Goal: Navigation & Orientation: Understand site structure

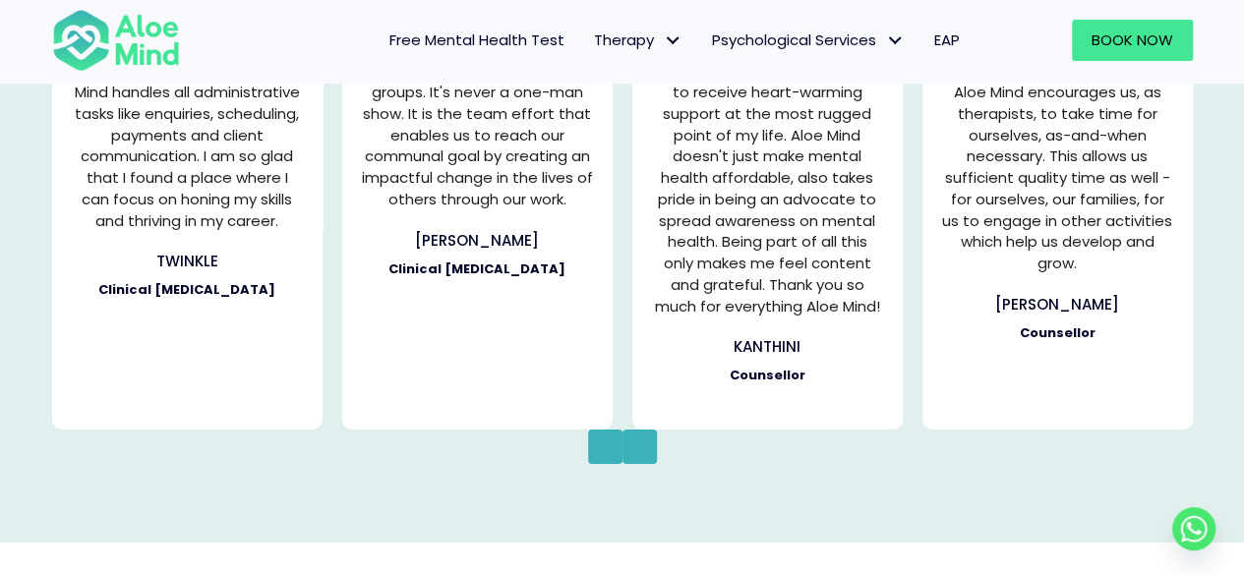
scroll to position [2915, 0]
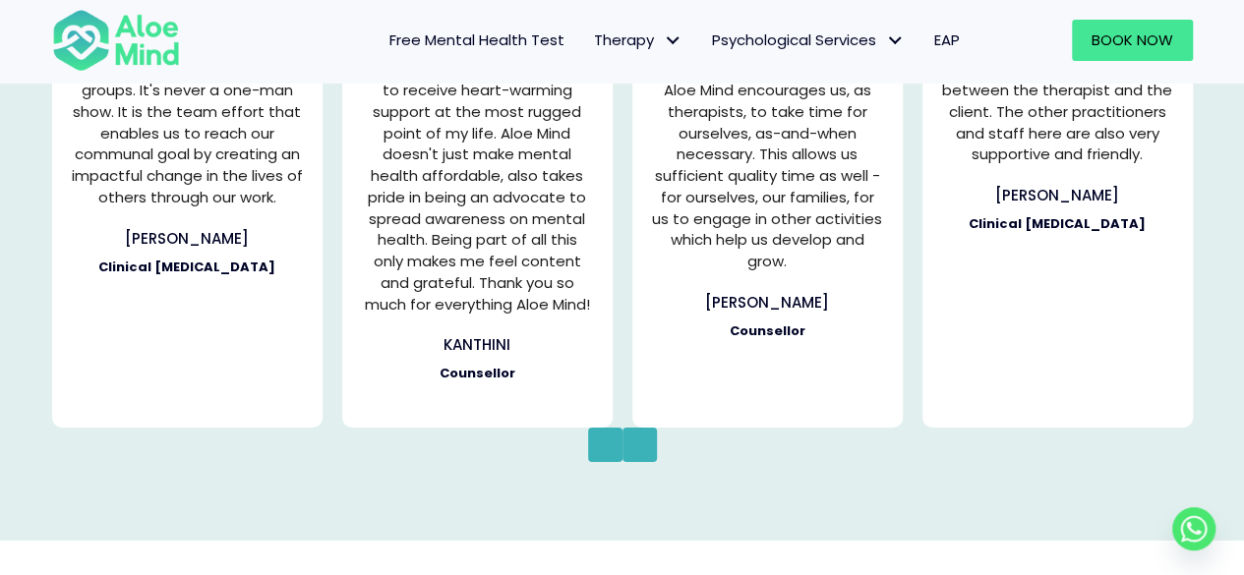
click at [604, 445] on icon "button" at bounding box center [604, 445] width 9 height 25
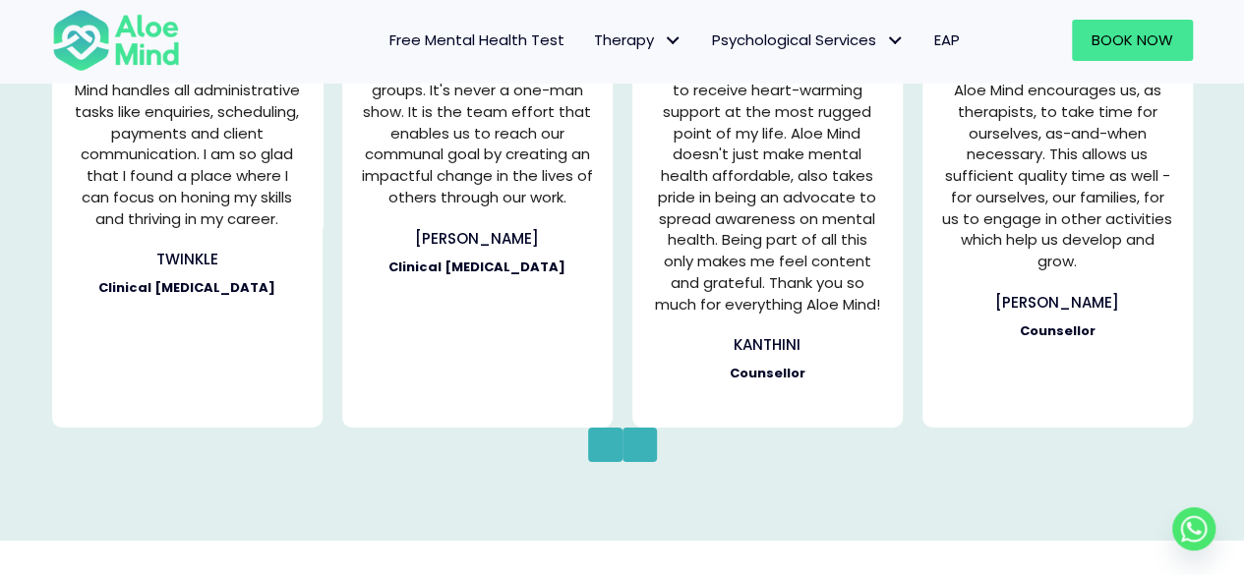
click at [640, 437] on icon "button" at bounding box center [638, 445] width 9 height 25
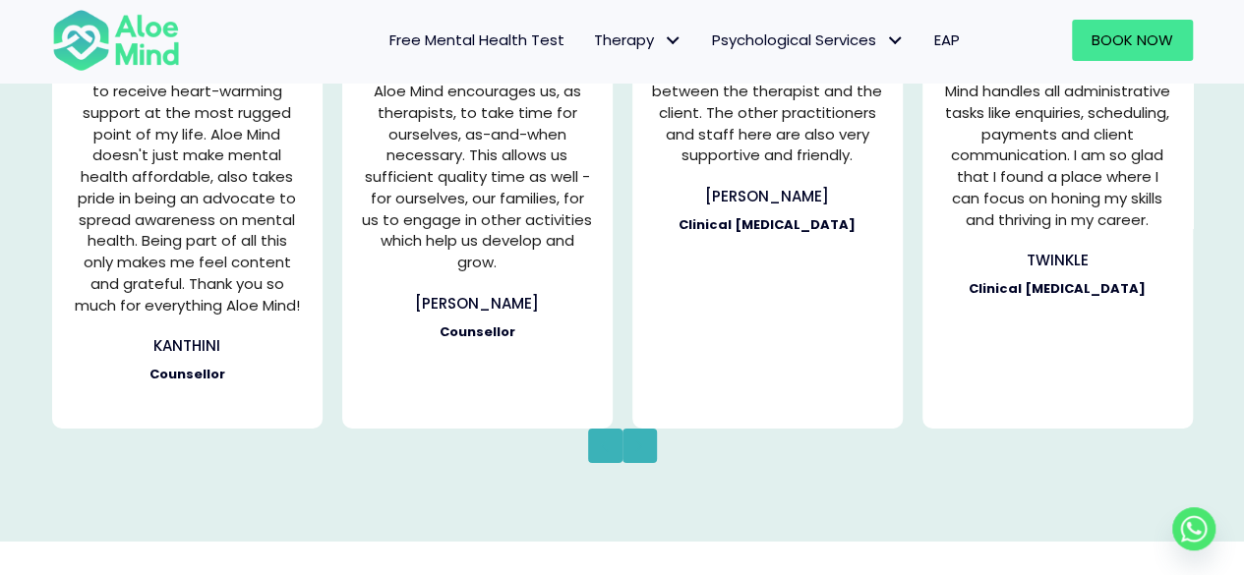
scroll to position [2922, 0]
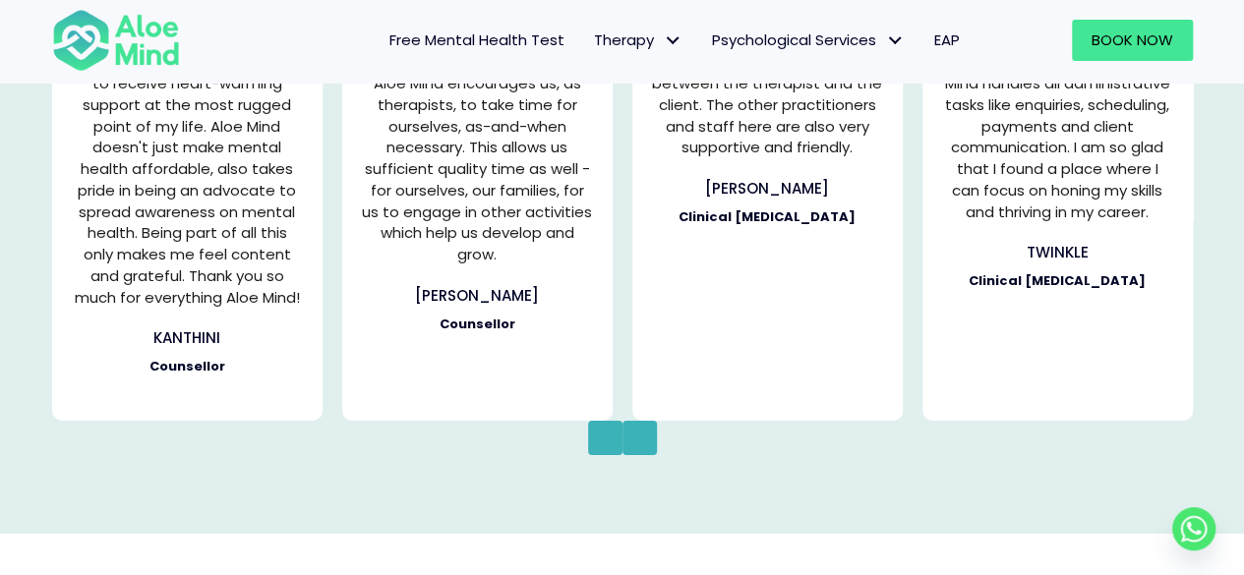
click at [638, 441] on icon "button" at bounding box center [638, 438] width 7 height 13
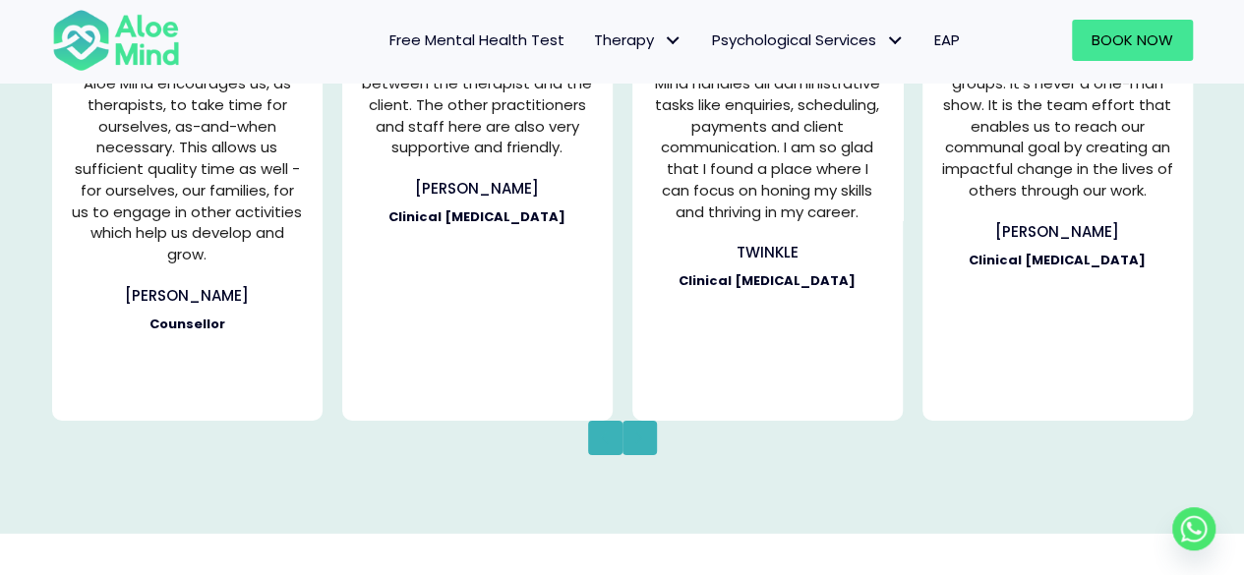
click at [638, 441] on icon "button" at bounding box center [638, 438] width 7 height 13
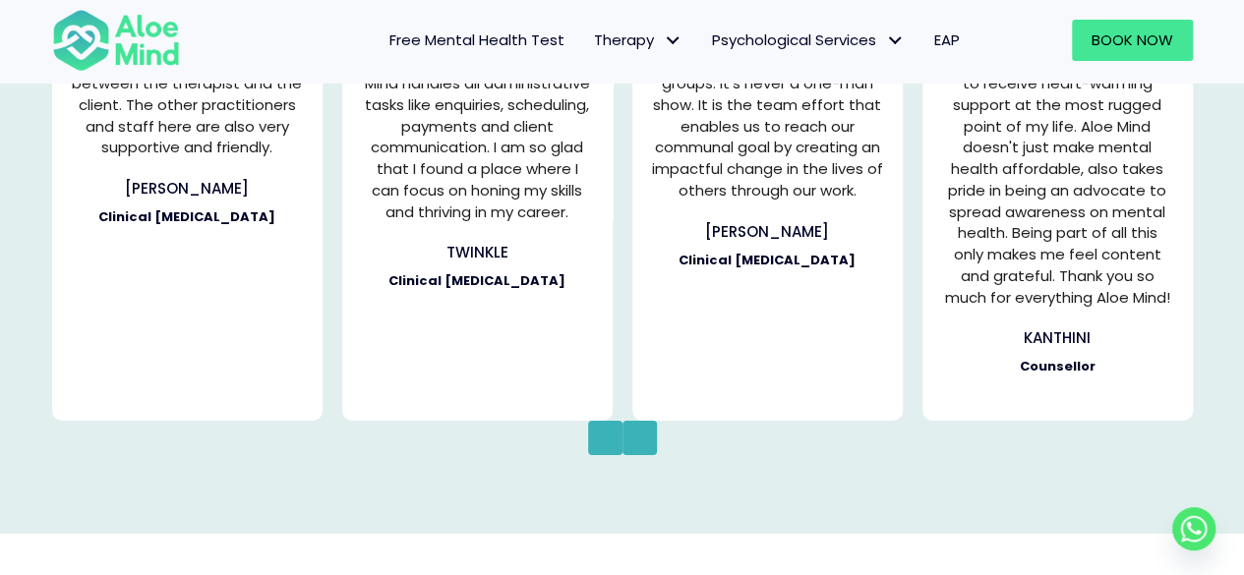
click at [638, 441] on icon "button" at bounding box center [638, 438] width 7 height 13
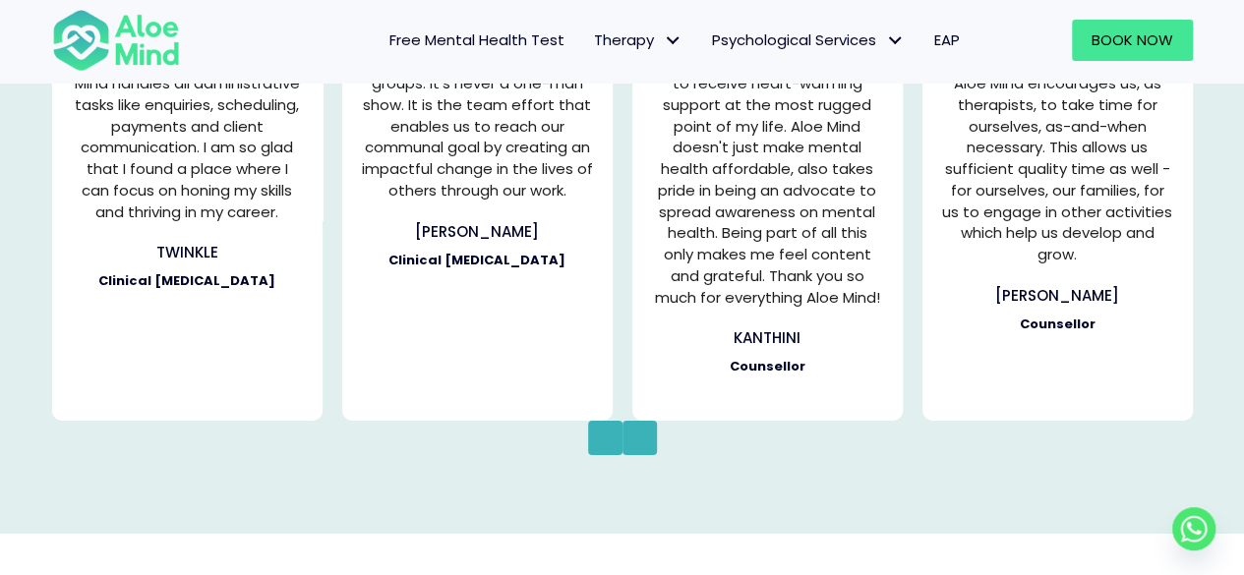
click at [638, 441] on icon "button" at bounding box center [638, 438] width 7 height 13
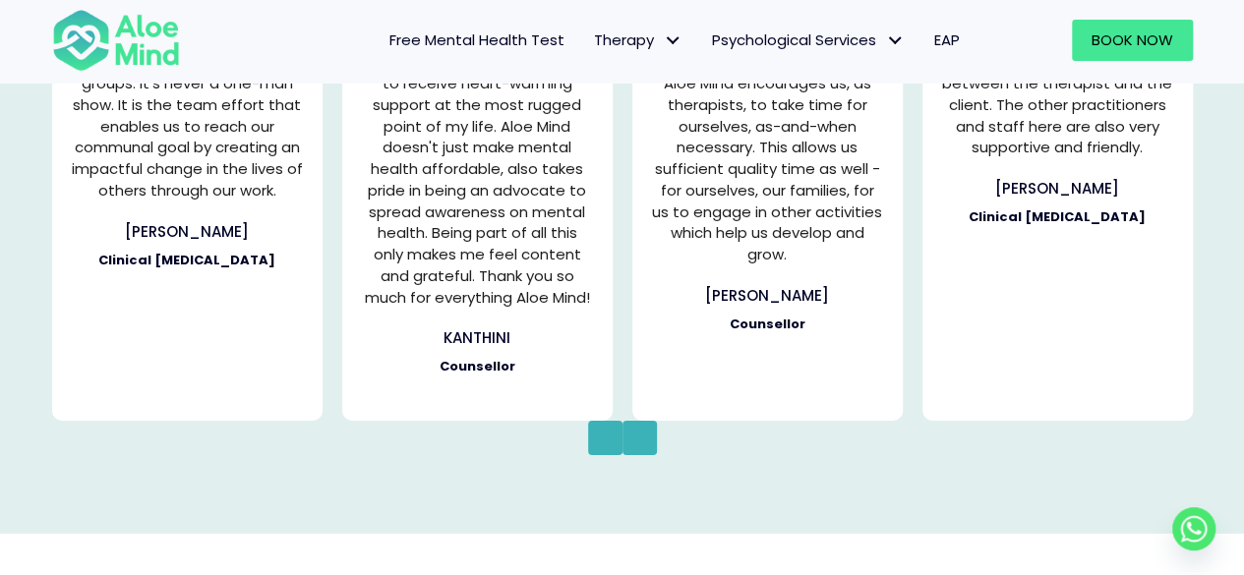
click at [638, 441] on icon "button" at bounding box center [638, 438] width 7 height 13
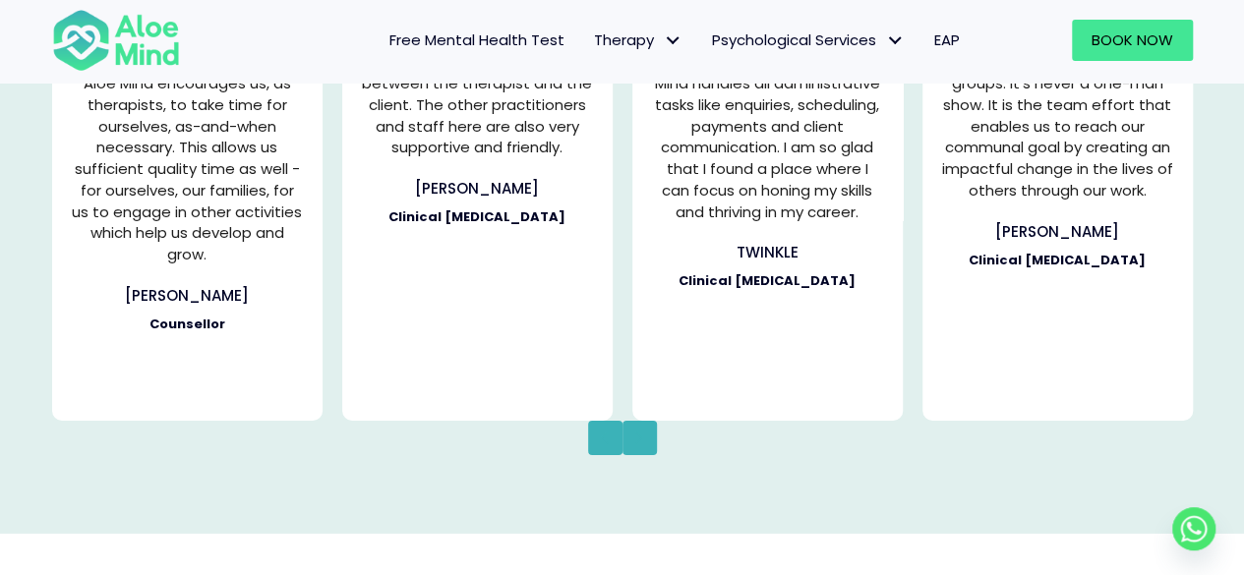
click at [638, 441] on icon "button" at bounding box center [638, 438] width 7 height 13
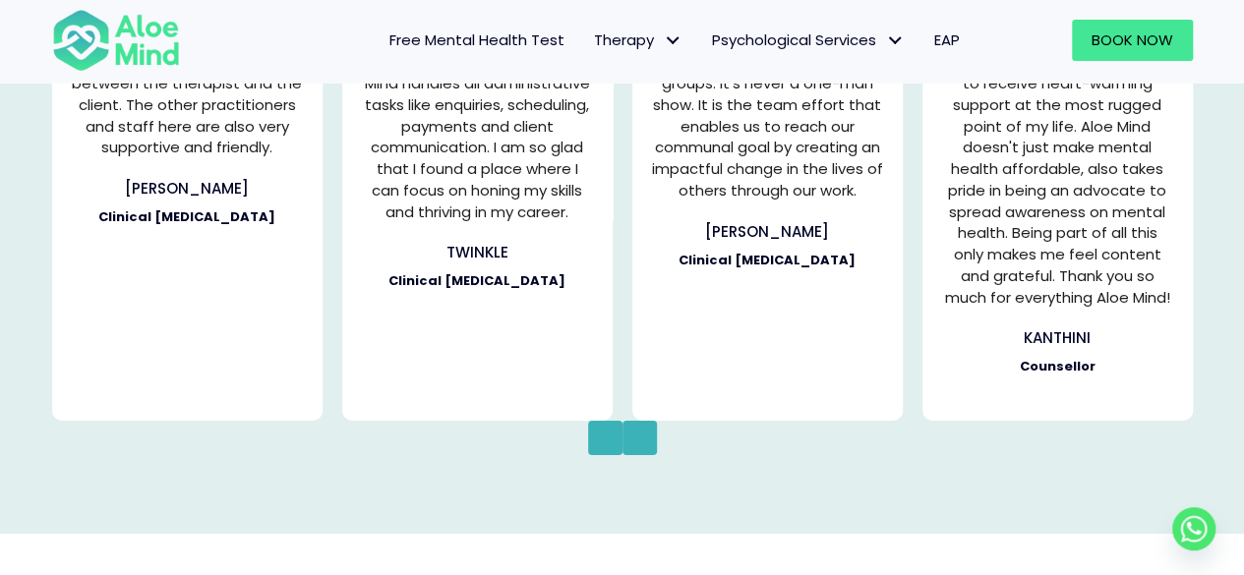
click at [638, 441] on icon "button" at bounding box center [638, 438] width 7 height 13
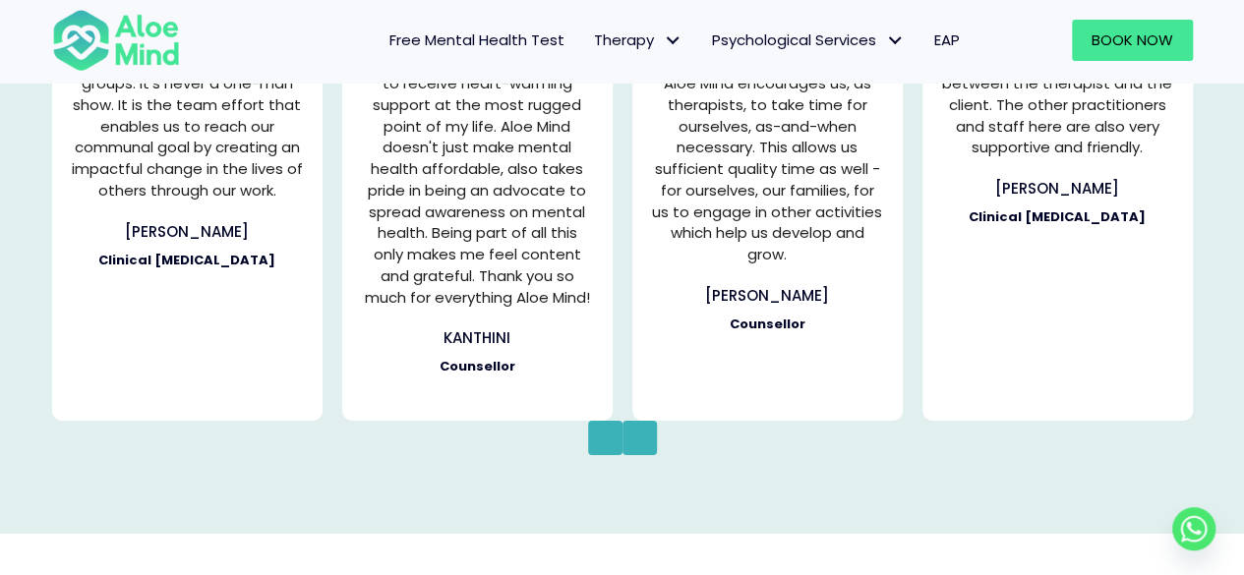
click at [638, 441] on icon "button" at bounding box center [638, 438] width 7 height 13
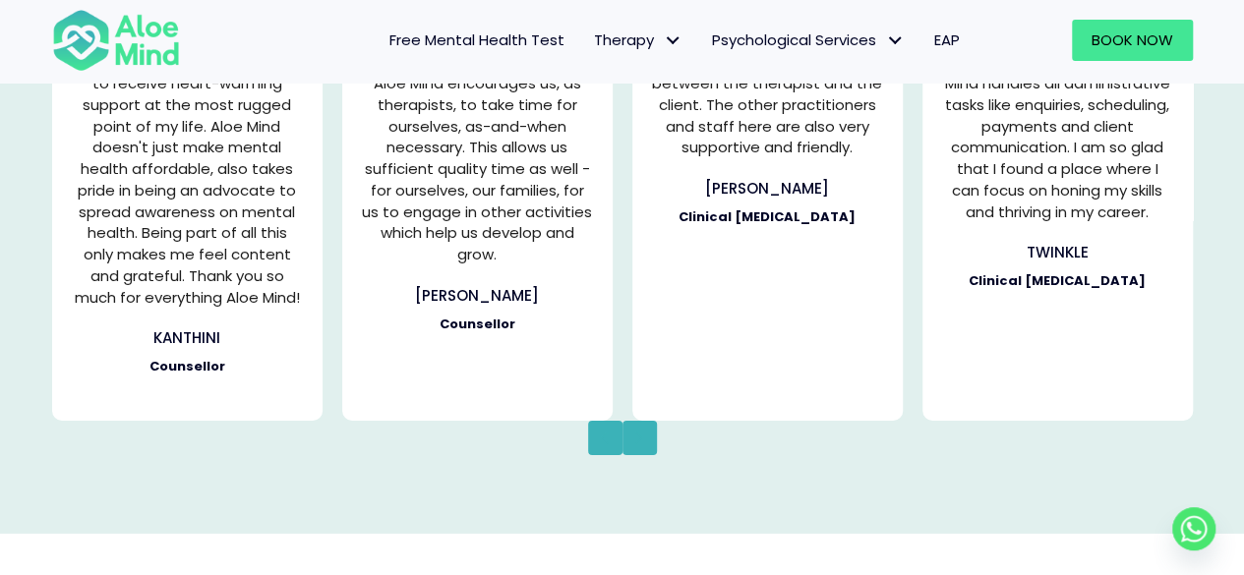
click at [638, 441] on icon "button" at bounding box center [638, 438] width 7 height 13
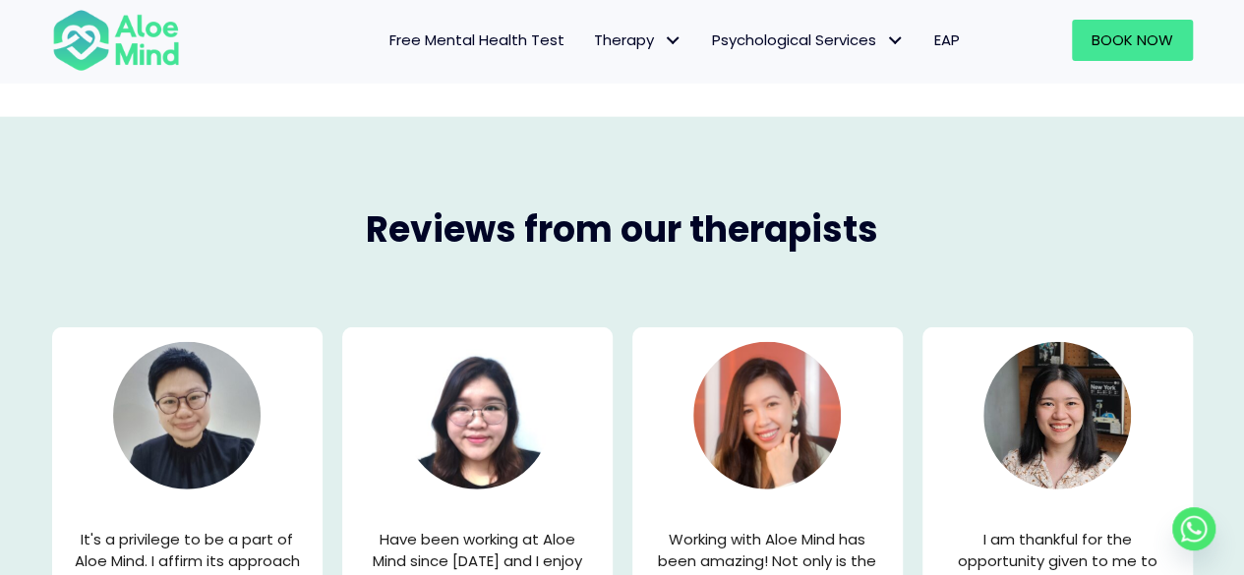
scroll to position [2314, 0]
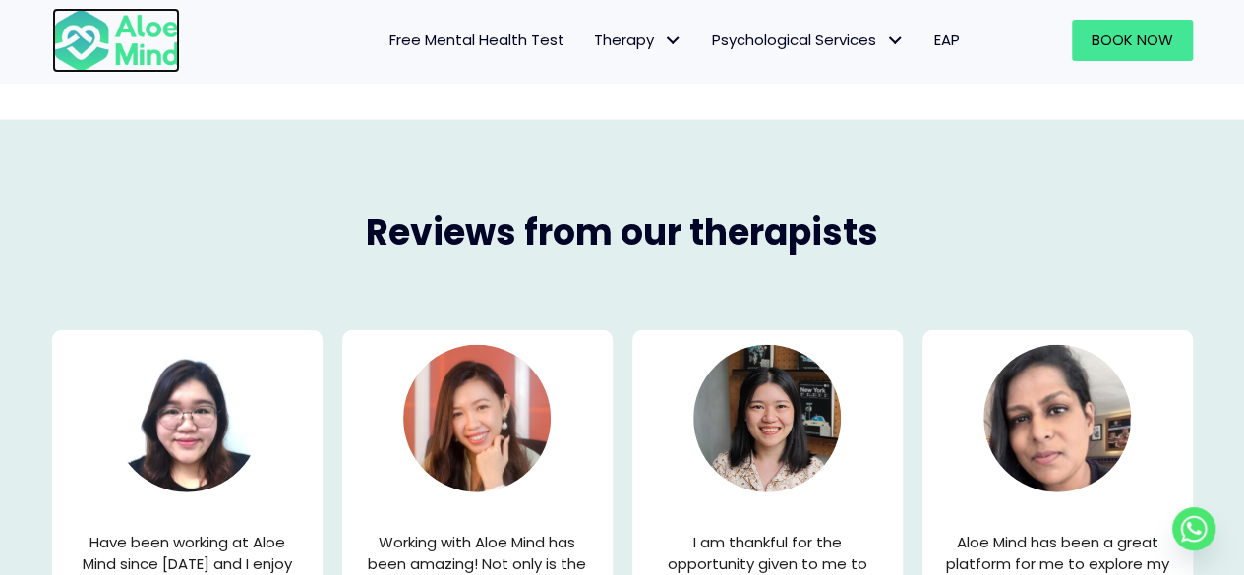
click at [173, 30] on img at bounding box center [116, 40] width 128 height 65
